Goal: Browse casually

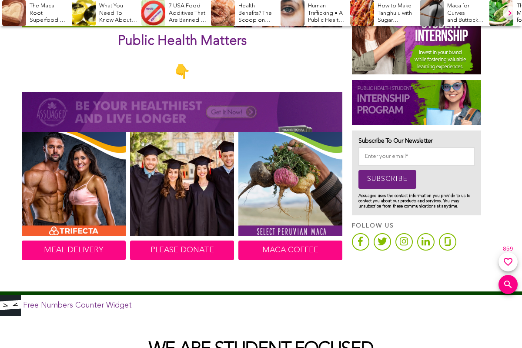
scroll to position [392, 0]
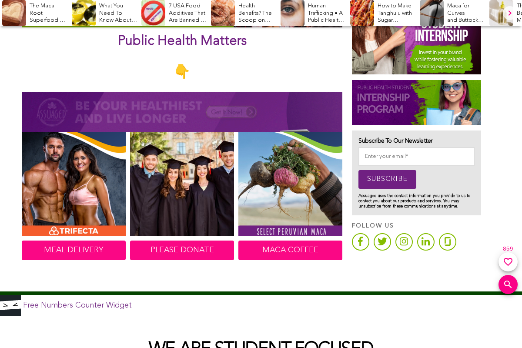
scroll to position [392, 0]
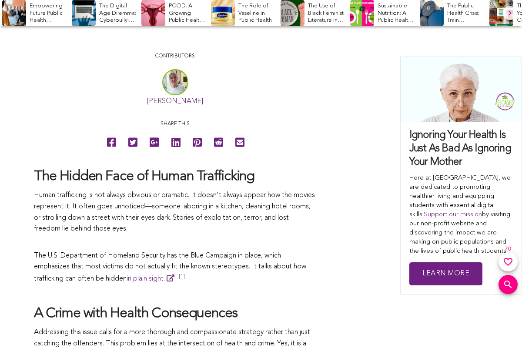
scroll to position [392, 0]
